Goal: Entertainment & Leisure: Consume media (video, audio)

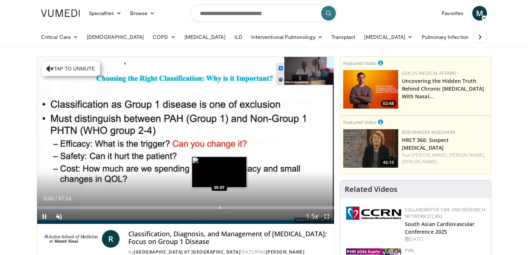
click at [219, 208] on div "Progress Bar" at bounding box center [219, 207] width 1 height 3
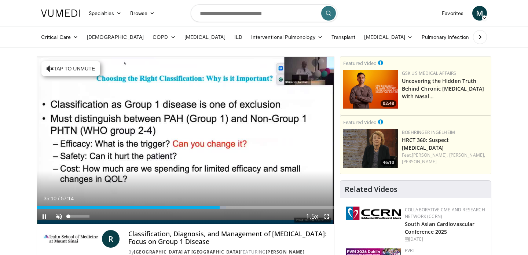
click at [59, 218] on span "Video Player" at bounding box center [59, 216] width 15 height 15
click at [326, 217] on span "Video Player" at bounding box center [326, 216] width 15 height 15
